Goal: Task Accomplishment & Management: Manage account settings

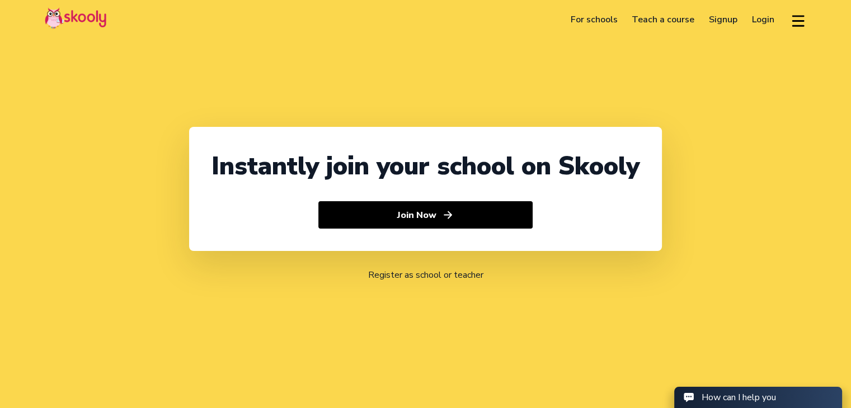
click at [759, 24] on link "Login" at bounding box center [763, 20] width 37 height 18
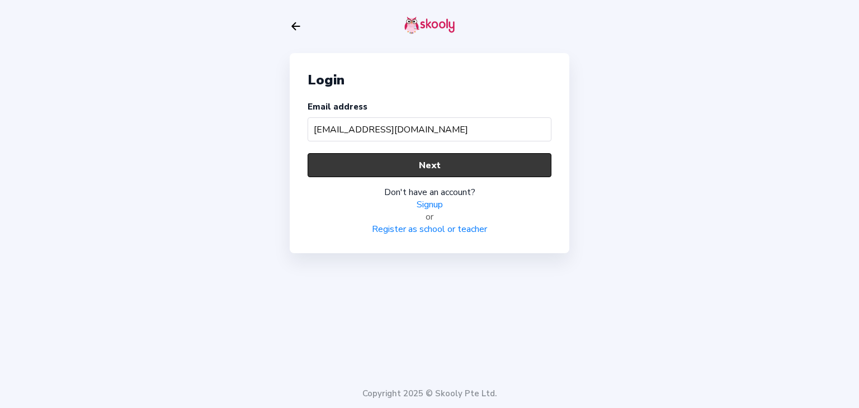
type input "[EMAIL_ADDRESS][DOMAIN_NAME]"
click at [338, 168] on button "Next" at bounding box center [430, 165] width 244 height 24
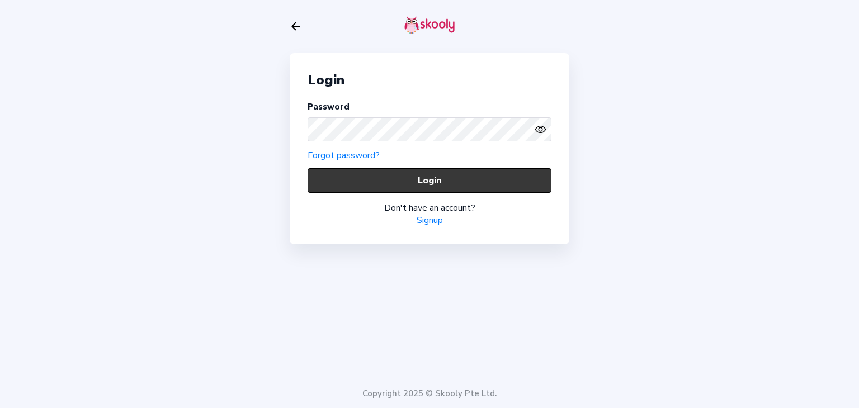
drag, startPoint x: 374, startPoint y: 187, endPoint x: 367, endPoint y: 184, distance: 7.3
click at [372, 186] on button "Login" at bounding box center [430, 180] width 244 height 24
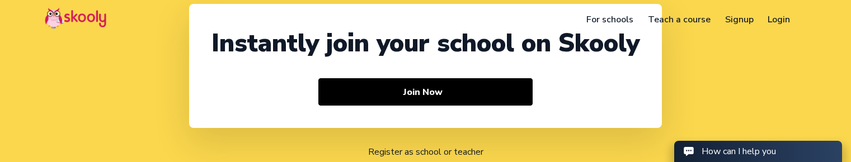
select select "91"
select select "India"
select select "Asia/Kolkata"
